Goal: Information Seeking & Learning: Learn about a topic

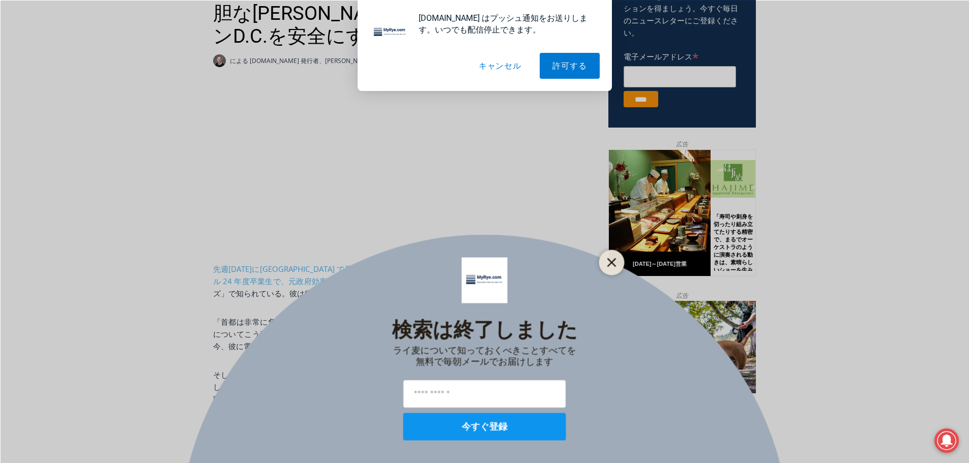
click at [614, 262] on icon "近い" at bounding box center [611, 262] width 9 height 9
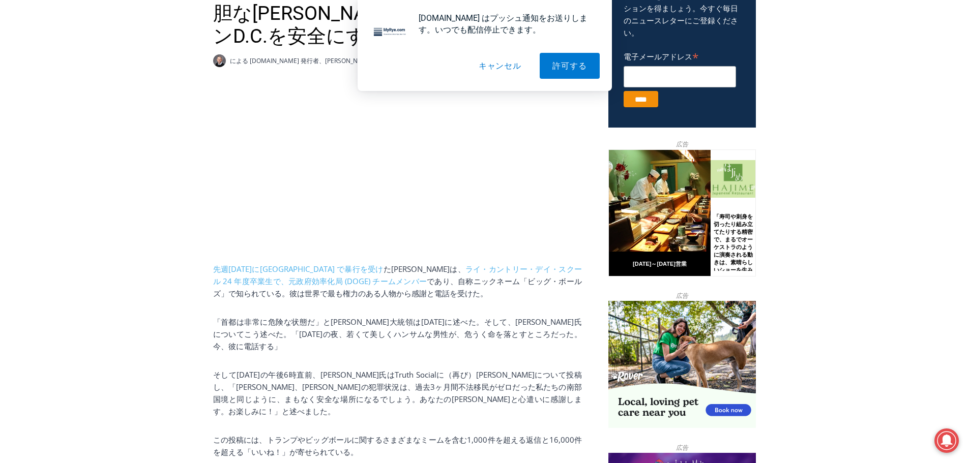
scroll to position [553, 0]
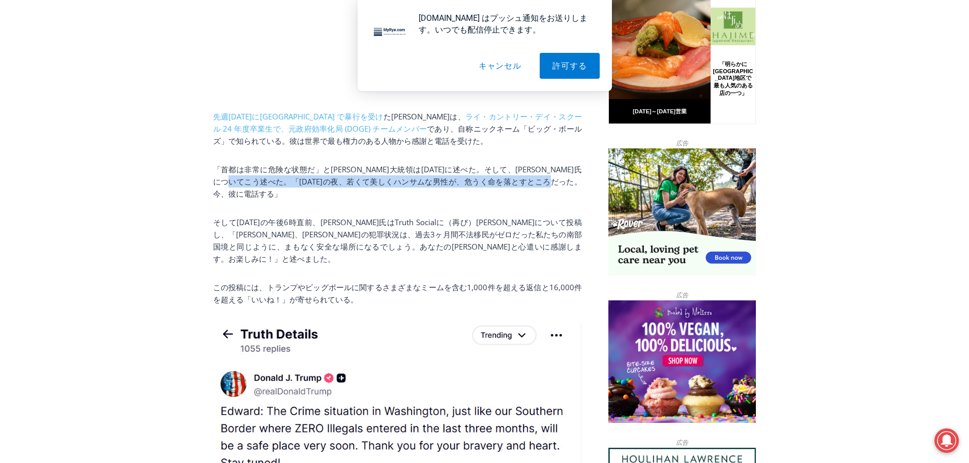
drag, startPoint x: 317, startPoint y: 184, endPoint x: 585, endPoint y: 202, distance: 269.1
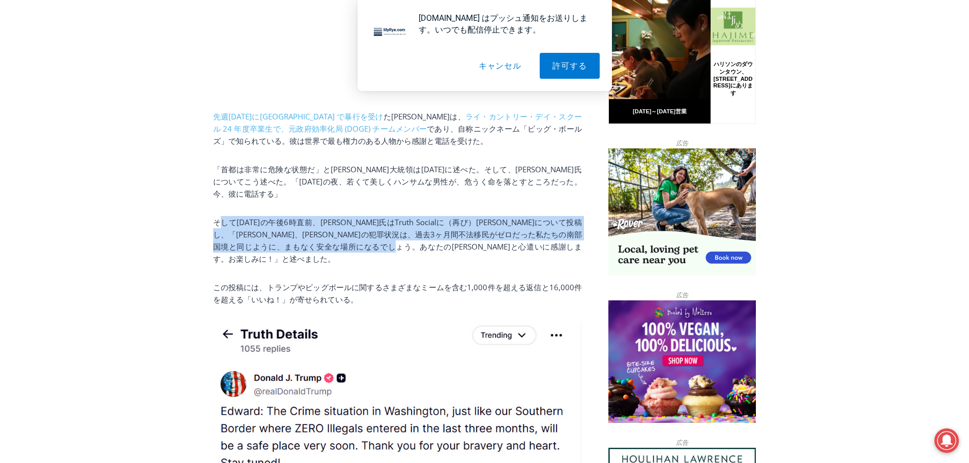
drag, startPoint x: 218, startPoint y: 223, endPoint x: 568, endPoint y: 254, distance: 350.7
click at [568, 254] on font "そして[DATE]の午後6時直前、[PERSON_NAME]氏はTruth Socialに（再び）[PERSON_NAME]について投稿し、「[PERSON_…" at bounding box center [397, 240] width 369 height 47
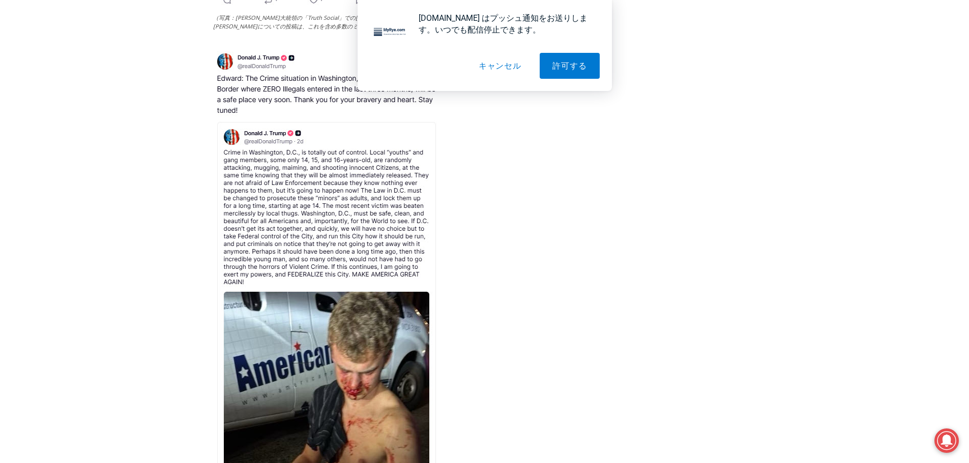
scroll to position [2485, 0]
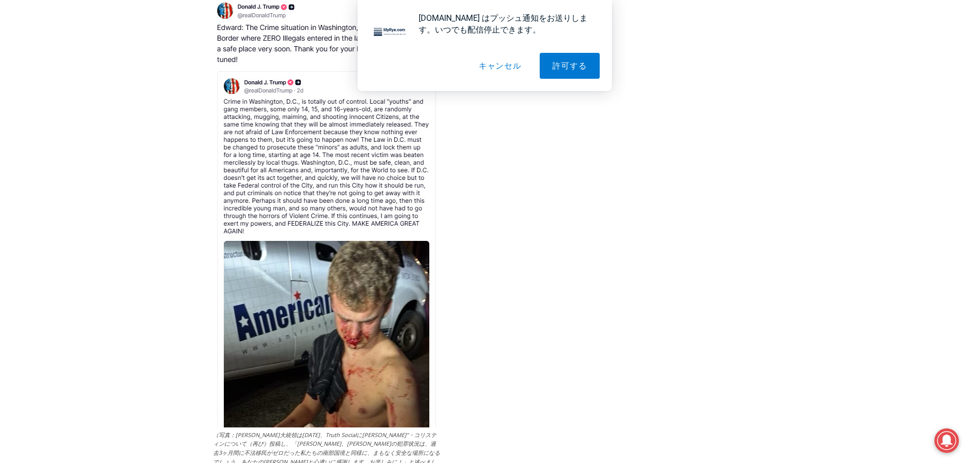
click at [343, 184] on img at bounding box center [326, 211] width 227 height 431
click at [517, 68] on font "キャンセル" at bounding box center [500, 66] width 43 height 10
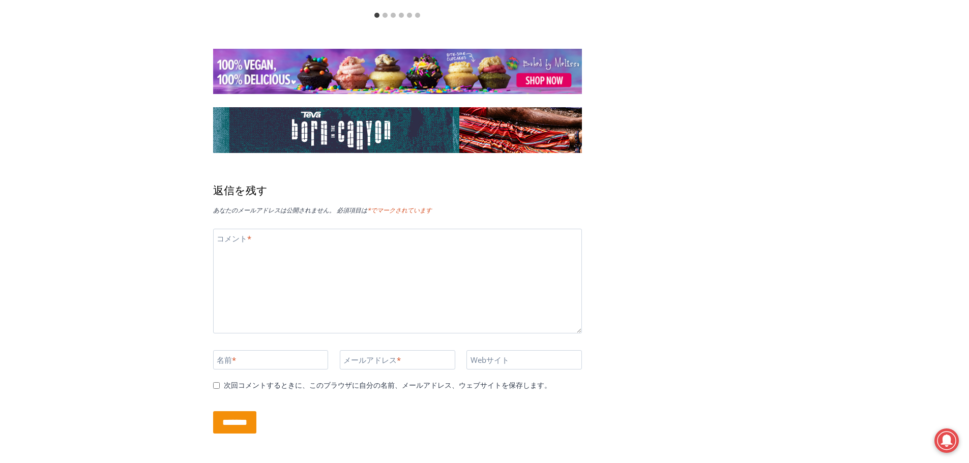
scroll to position [3407, 0]
